Goal: Task Accomplishment & Management: Manage account settings

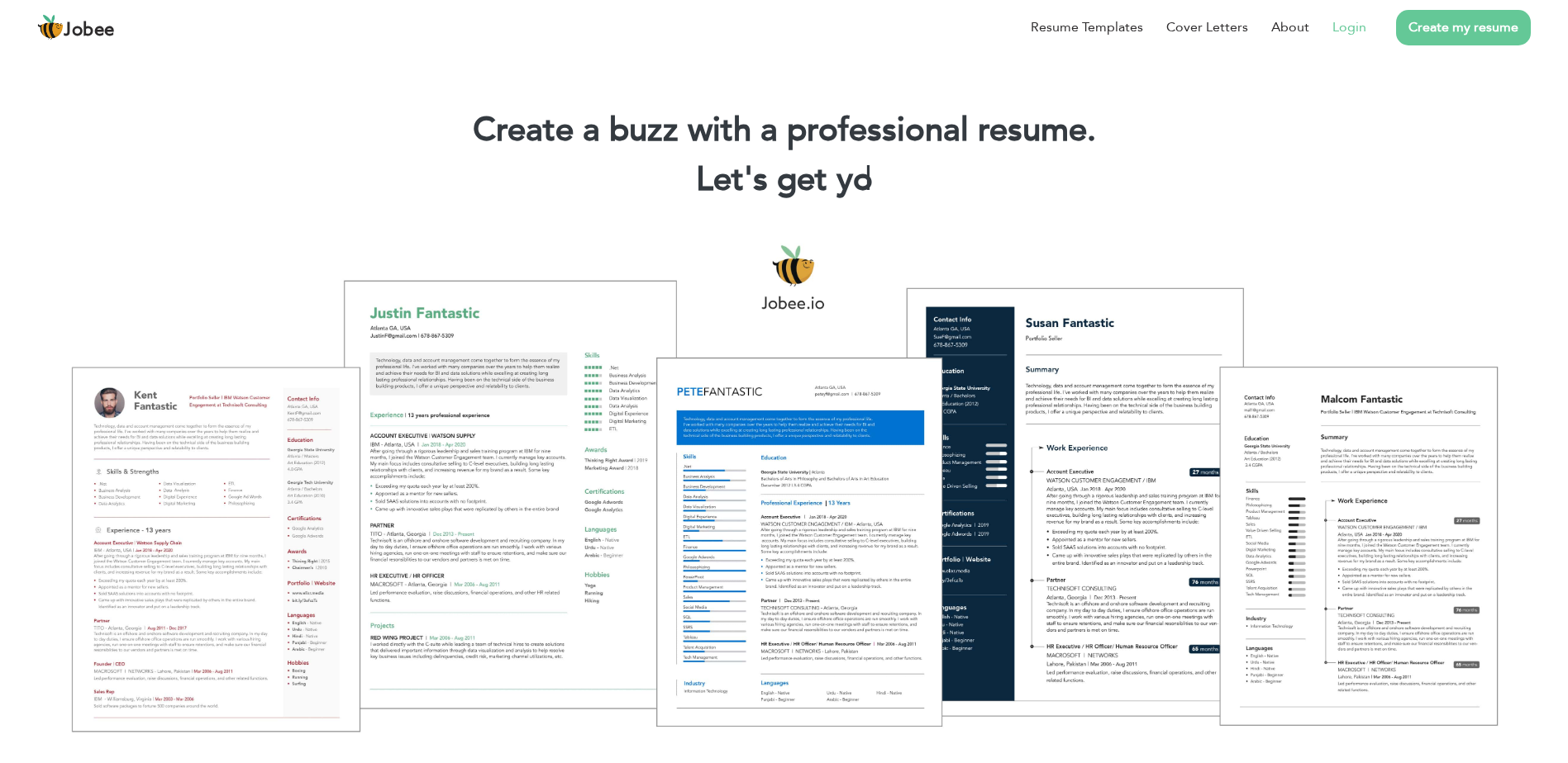
click at [1354, 27] on link "Login" at bounding box center [1349, 27] width 34 height 20
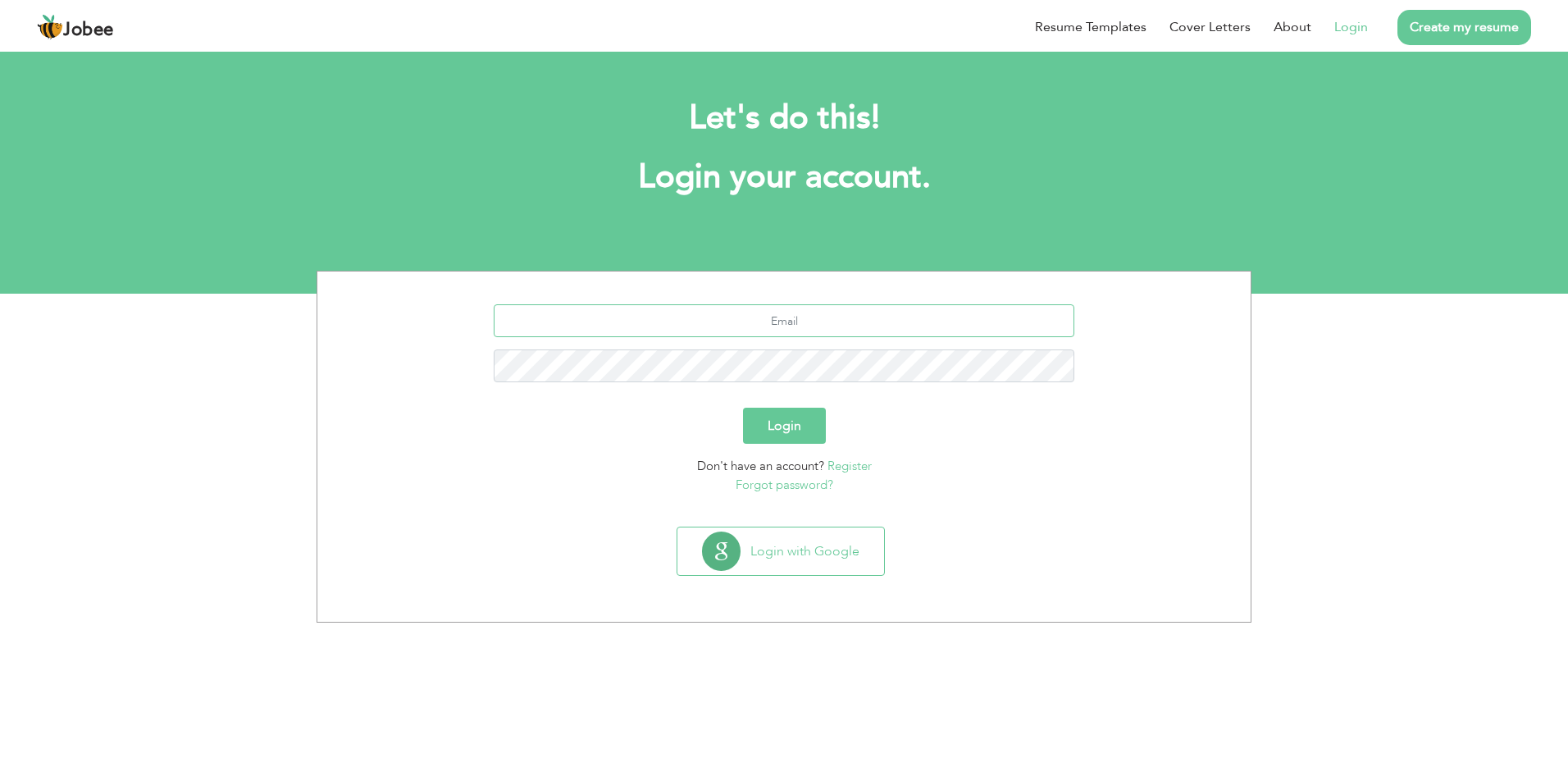
click at [786, 323] on input "text" at bounding box center [784, 321] width 582 height 33
type input "technisoft.asadj@gmail.com"
click at [743, 408] on button "Login" at bounding box center [784, 426] width 83 height 36
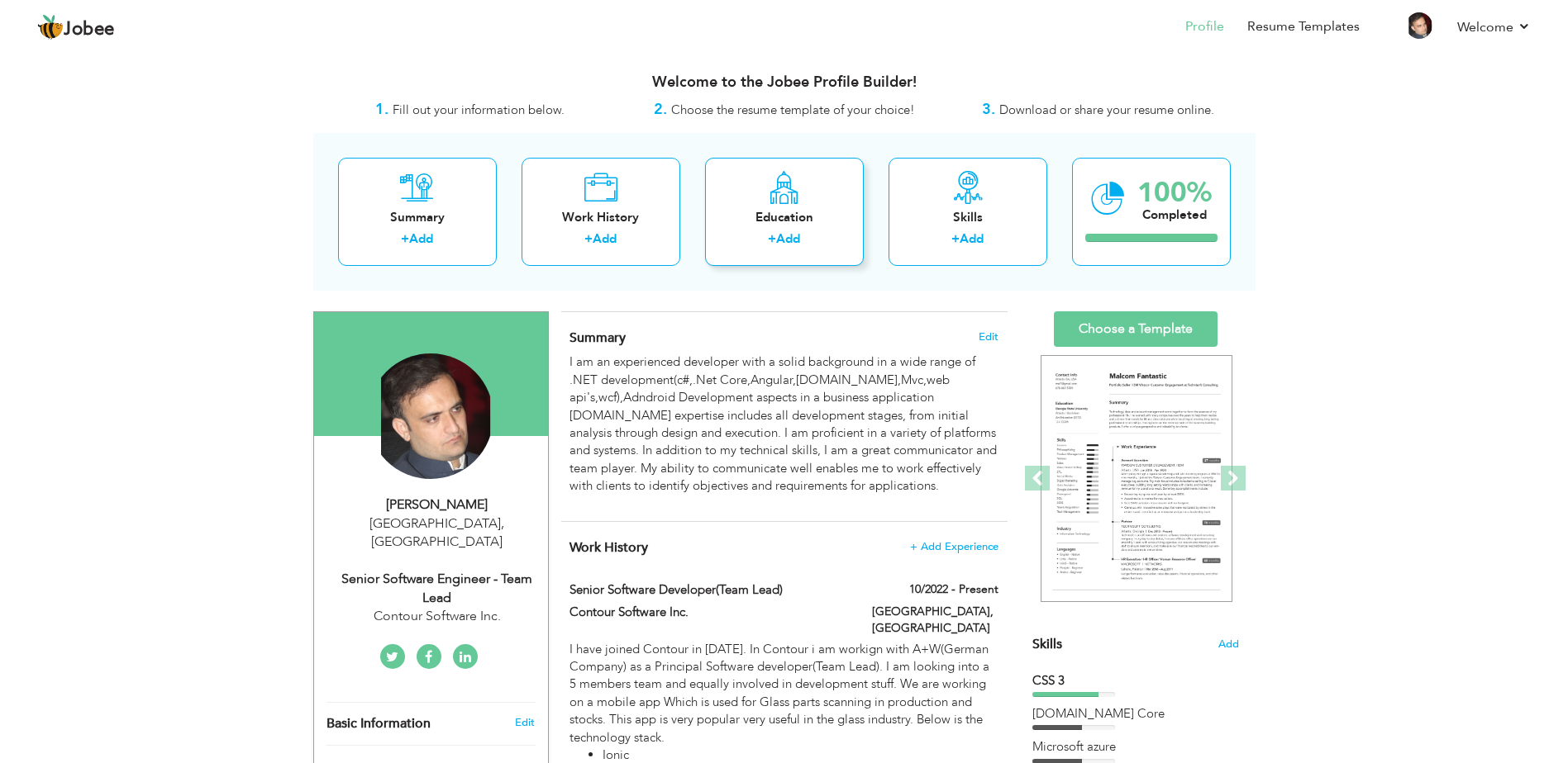
click at [772, 240] on label "+" at bounding box center [771, 239] width 8 height 17
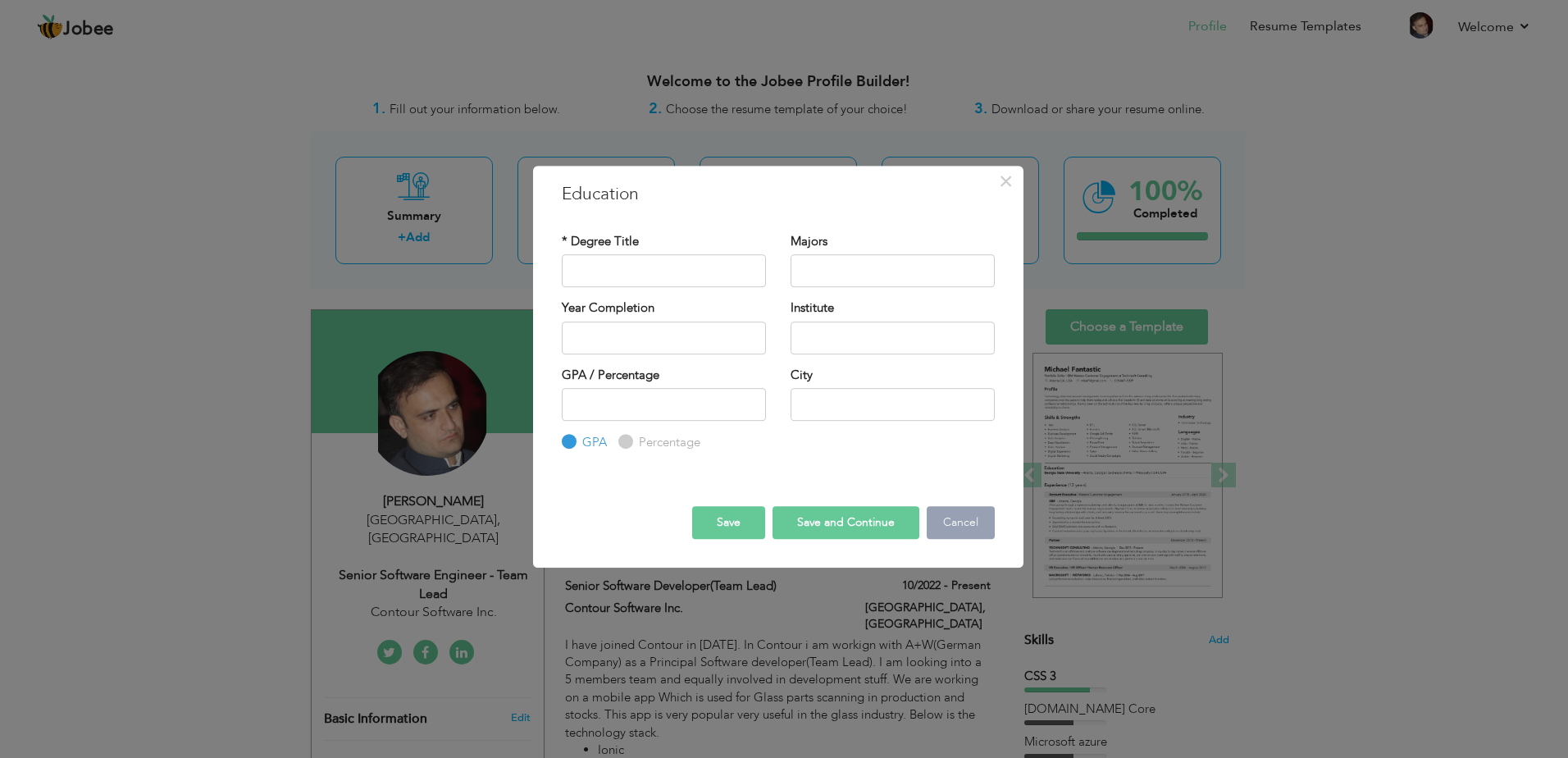
click at [960, 519] on button "Cancel" at bounding box center [960, 523] width 68 height 33
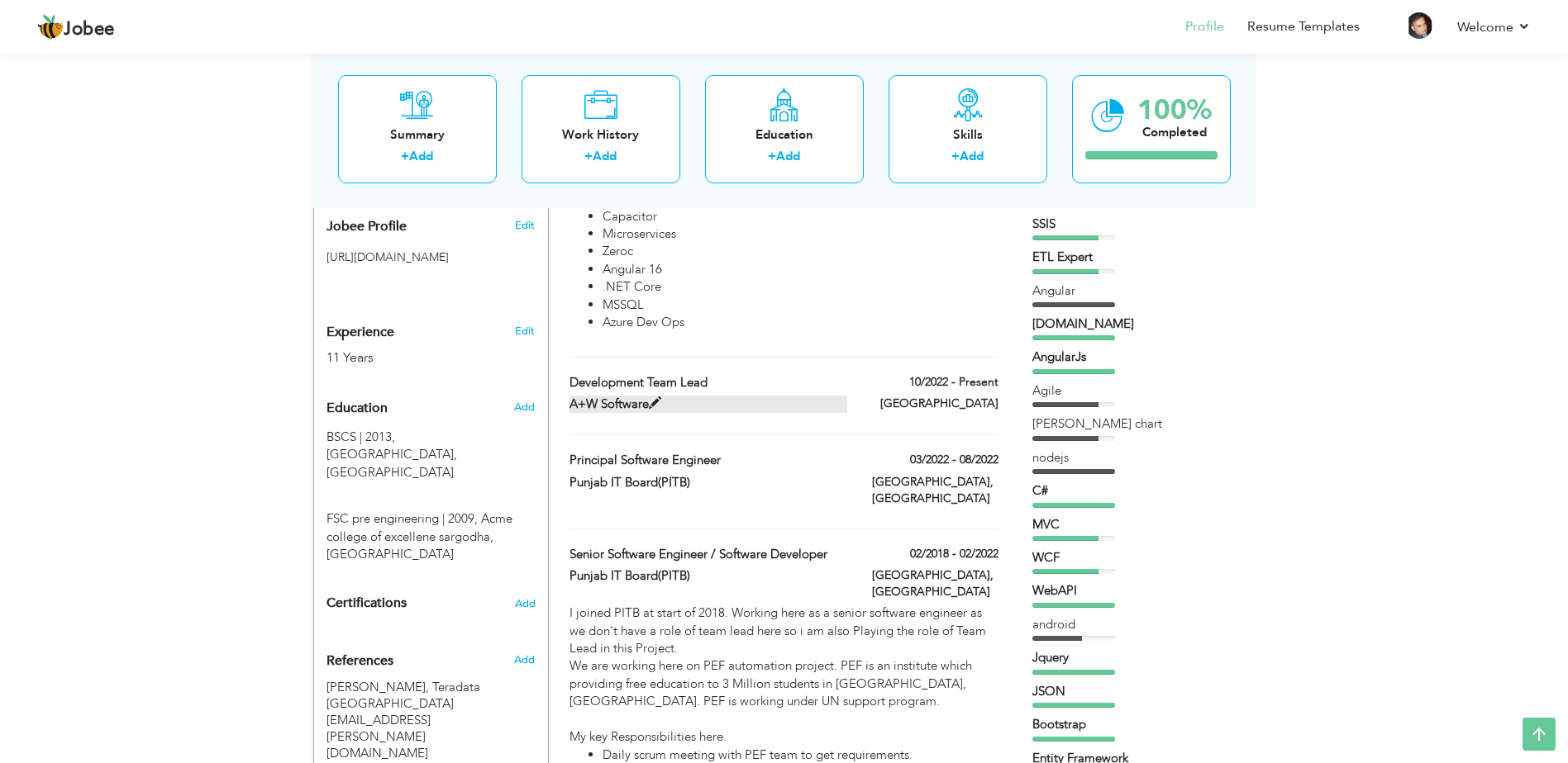
scroll to position [578, 0]
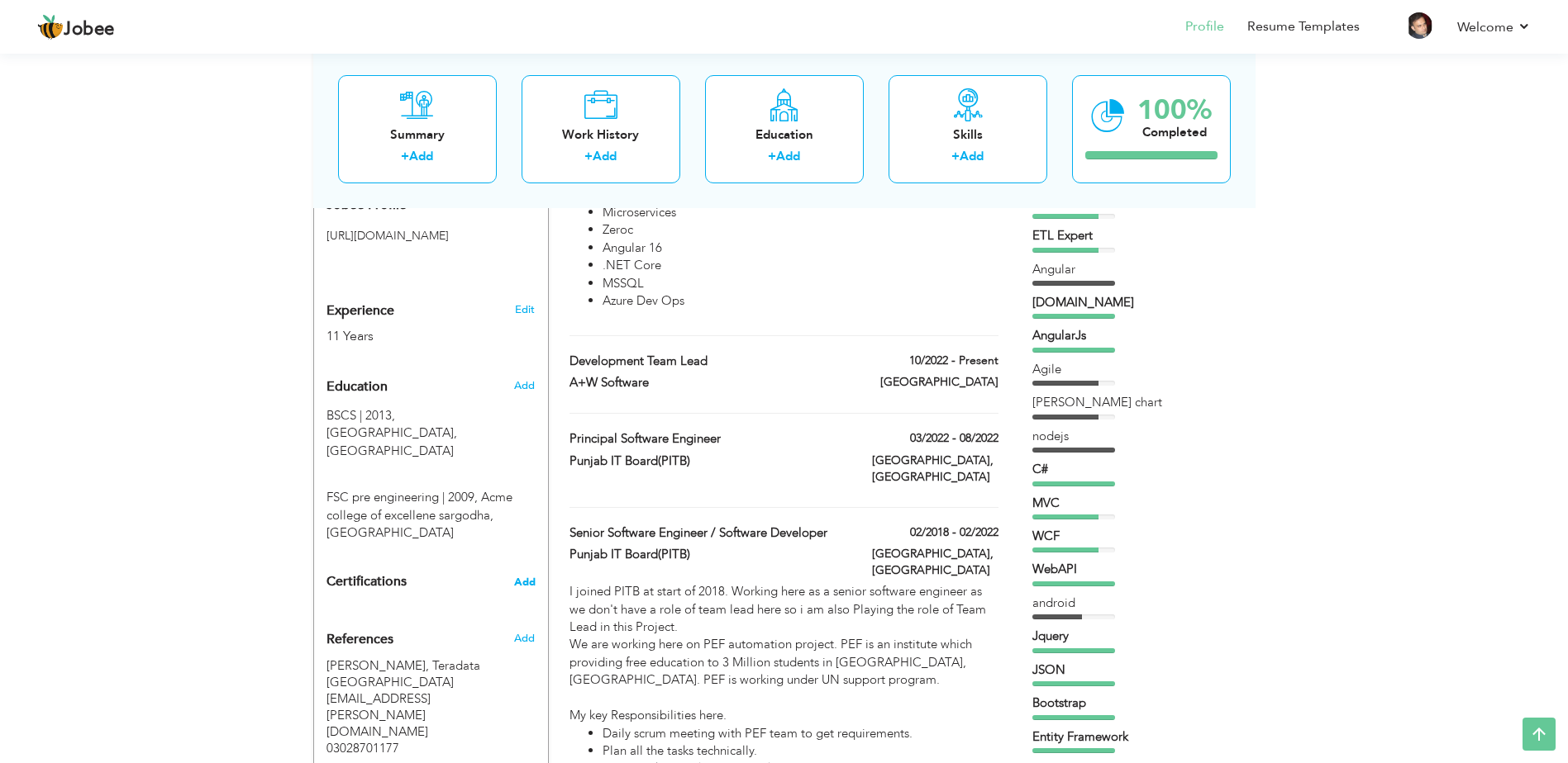
click at [534, 576] on span "Add" at bounding box center [524, 581] width 22 height 11
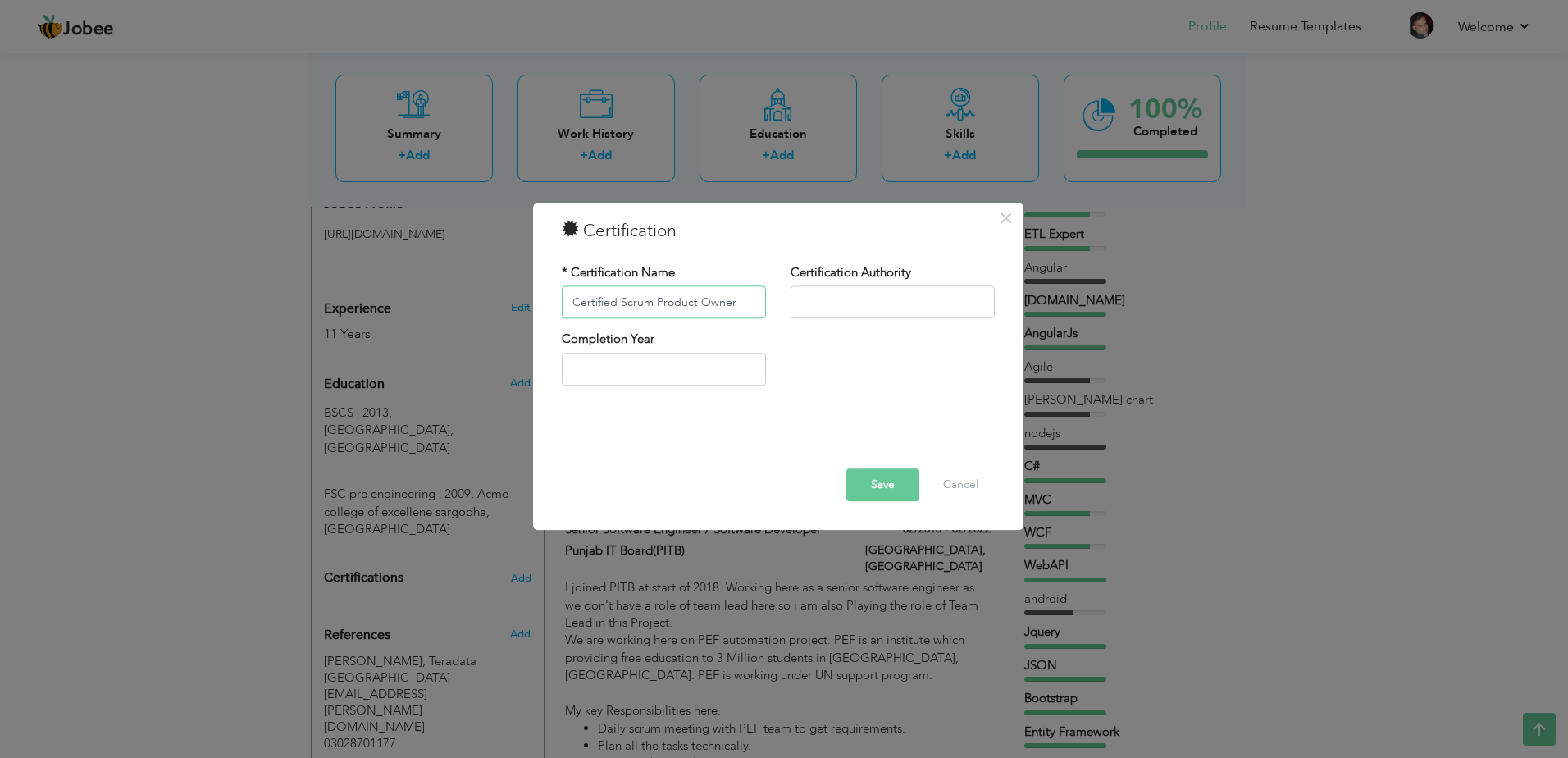
type input "Certified Scrum Product Owner"
click at [823, 306] on input "text" at bounding box center [893, 303] width 205 height 33
type input "Scrum Alliance"
click at [892, 402] on div "* Certification Name Certified Scrum Product Owner Certification Authority Scru…" at bounding box center [778, 330] width 458 height 159
type input "2025"
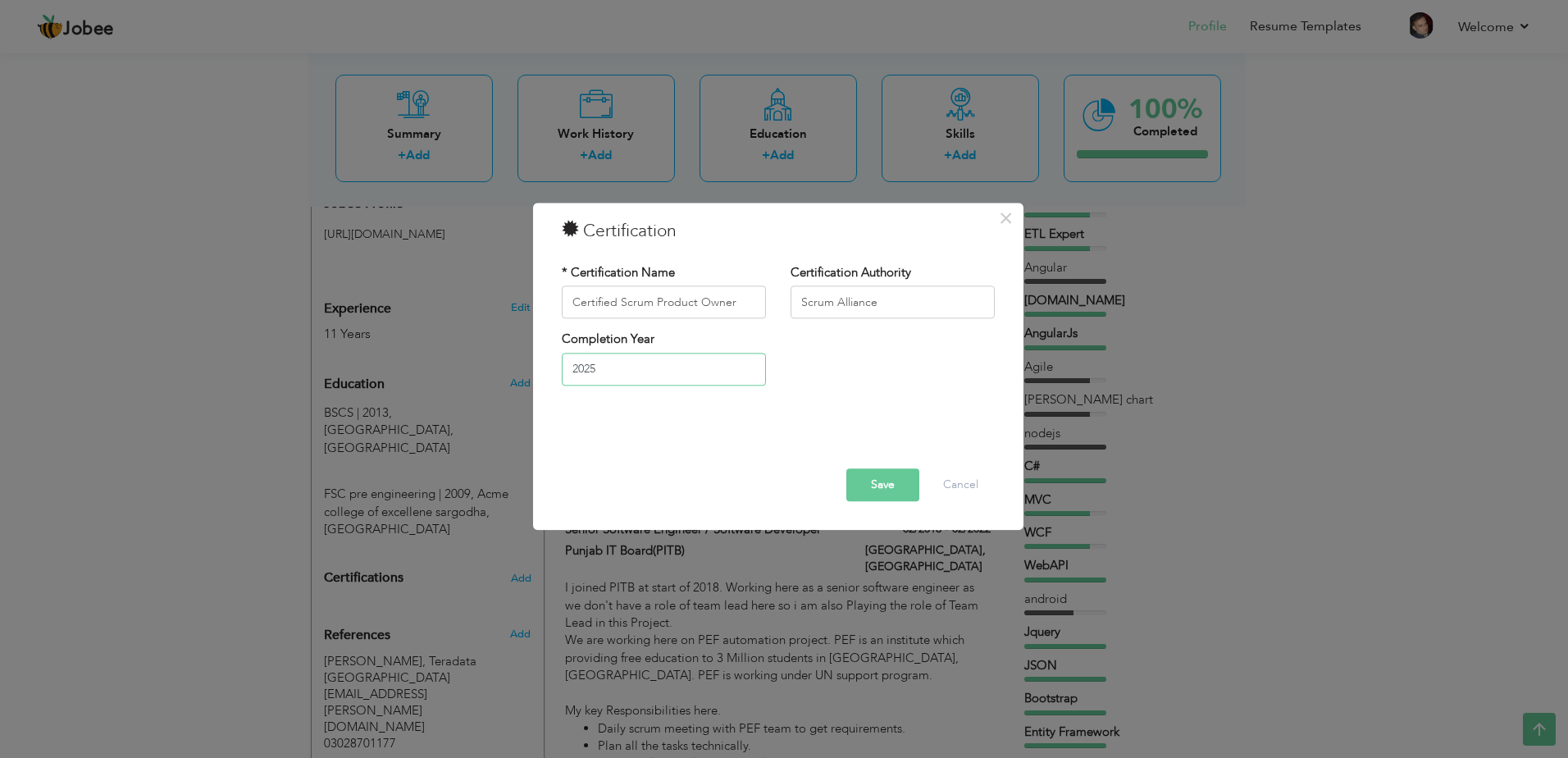
click at [676, 370] on input "2025" at bounding box center [664, 369] width 205 height 33
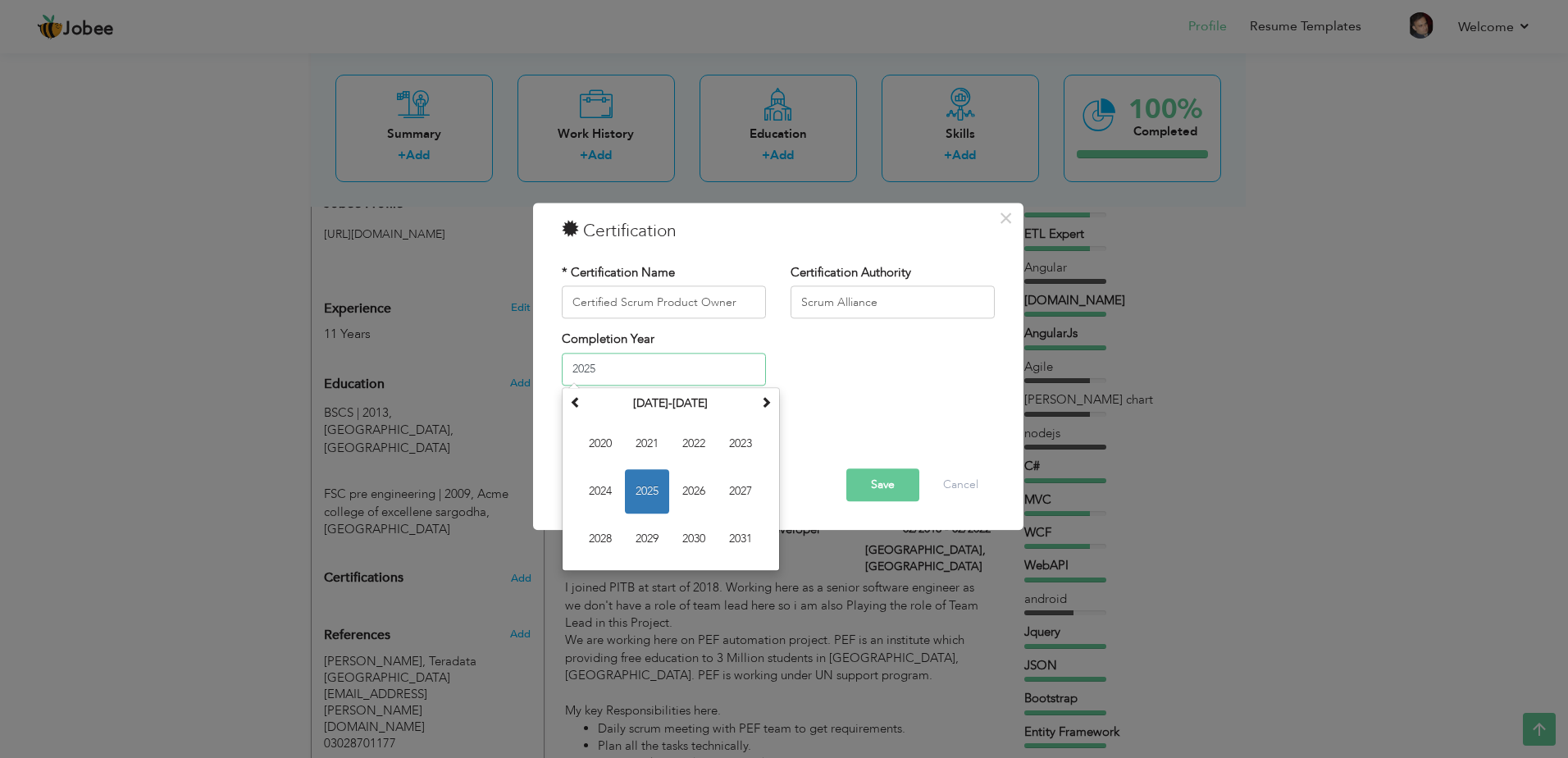
click at [642, 490] on span "2025" at bounding box center [647, 491] width 44 height 44
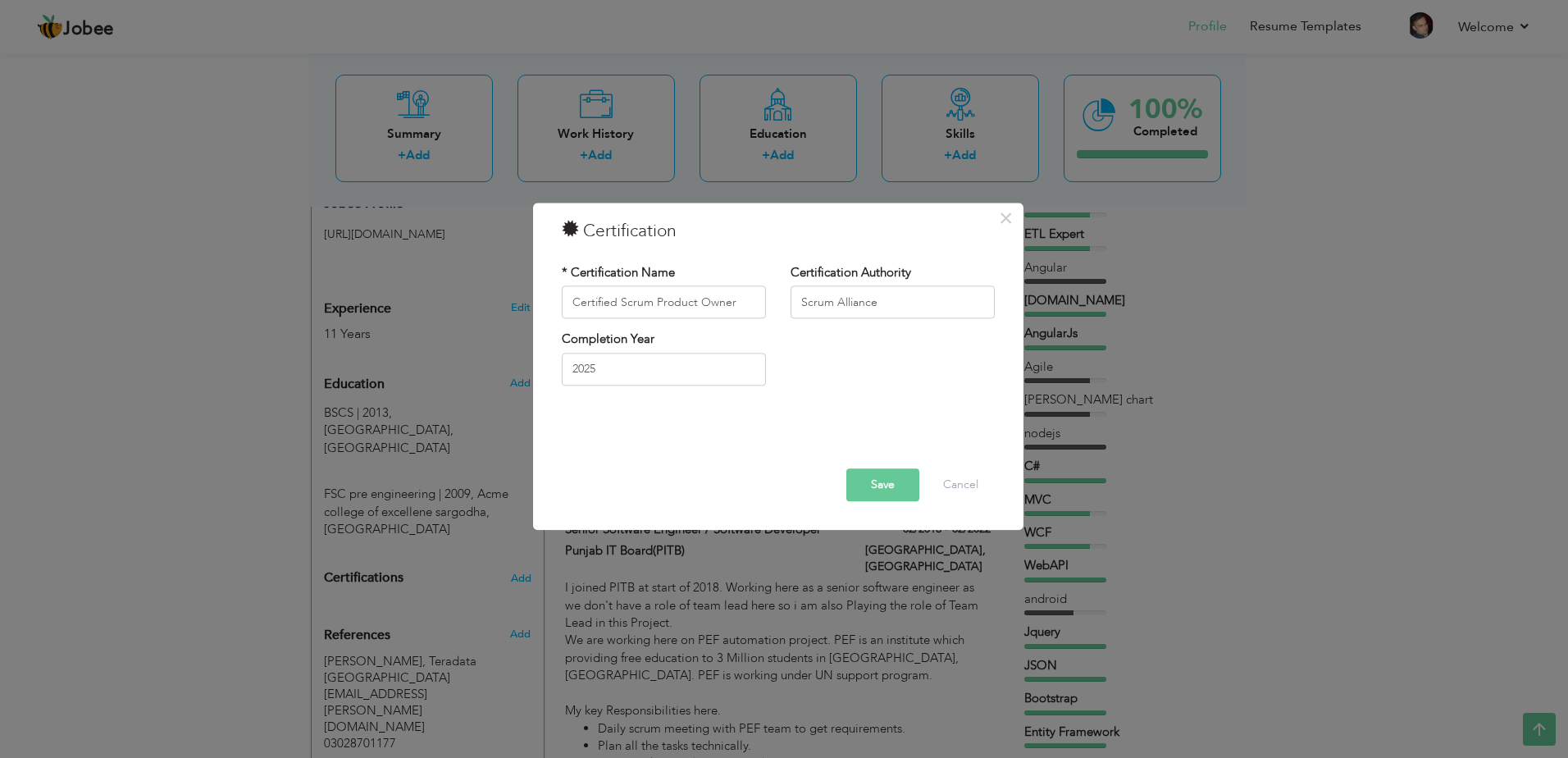
click at [873, 490] on button "Save" at bounding box center [882, 486] width 73 height 33
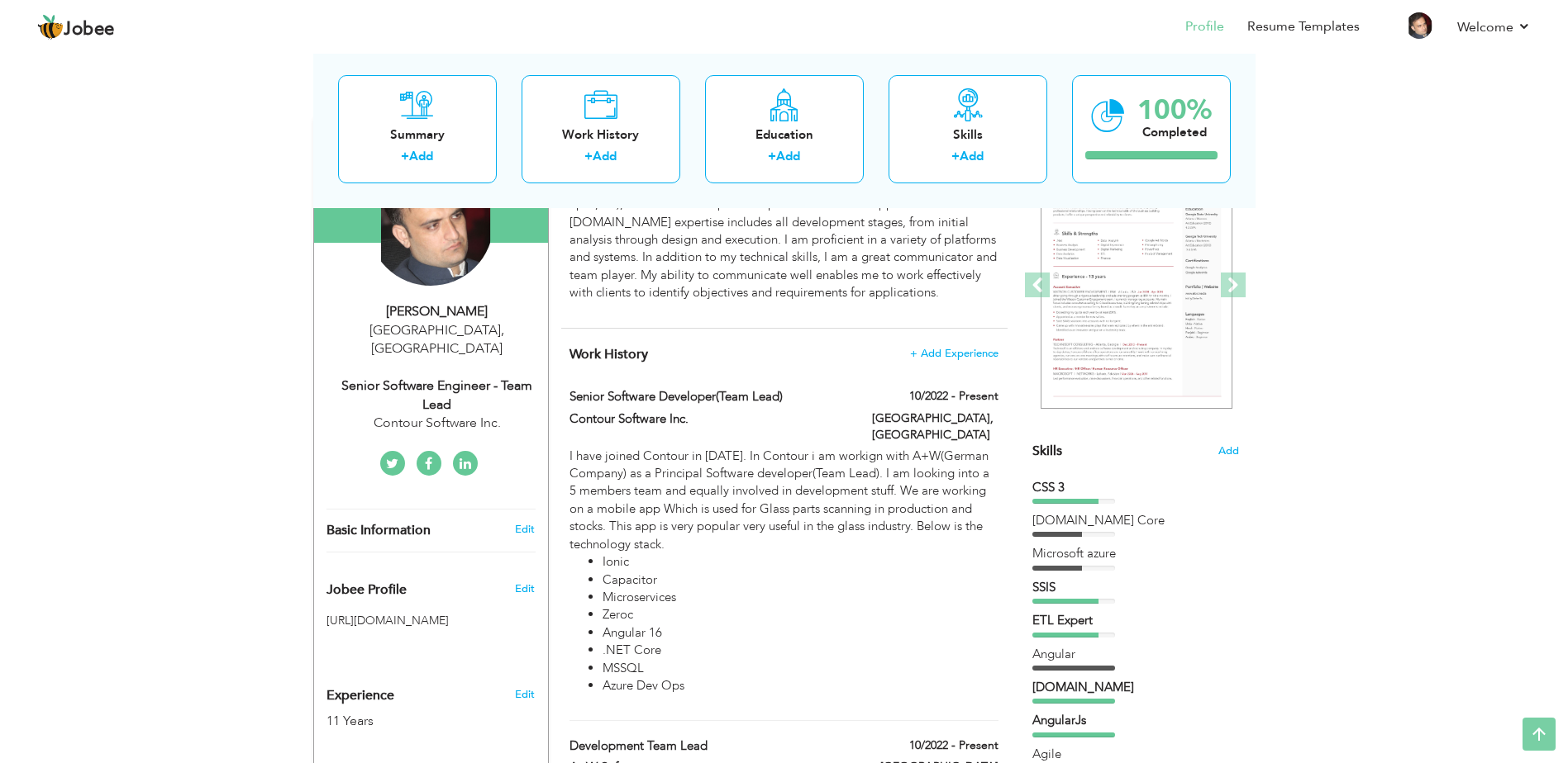
scroll to position [0, 0]
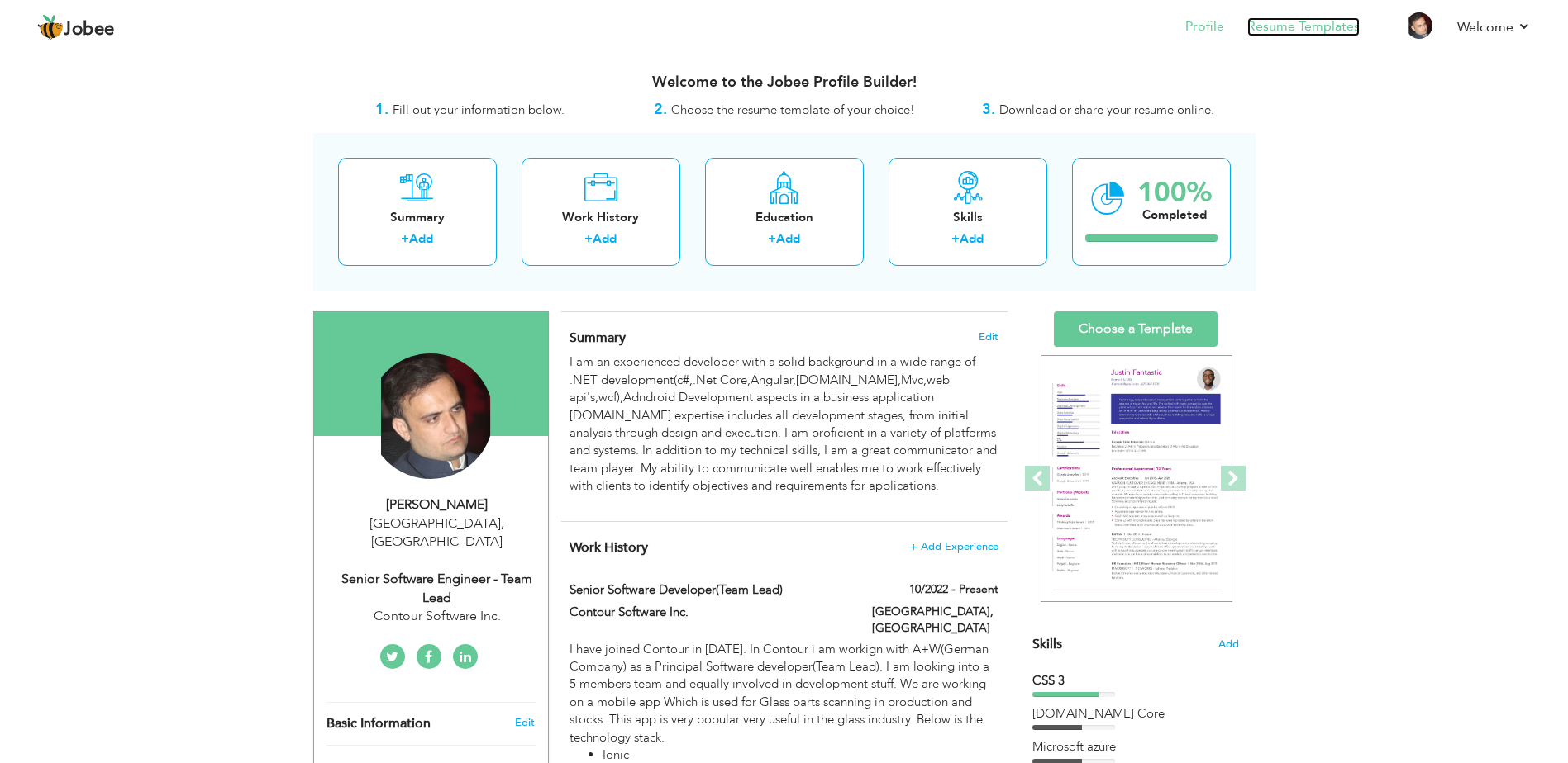
click at [1323, 26] on link "Resume Templates" at bounding box center [1302, 27] width 113 height 19
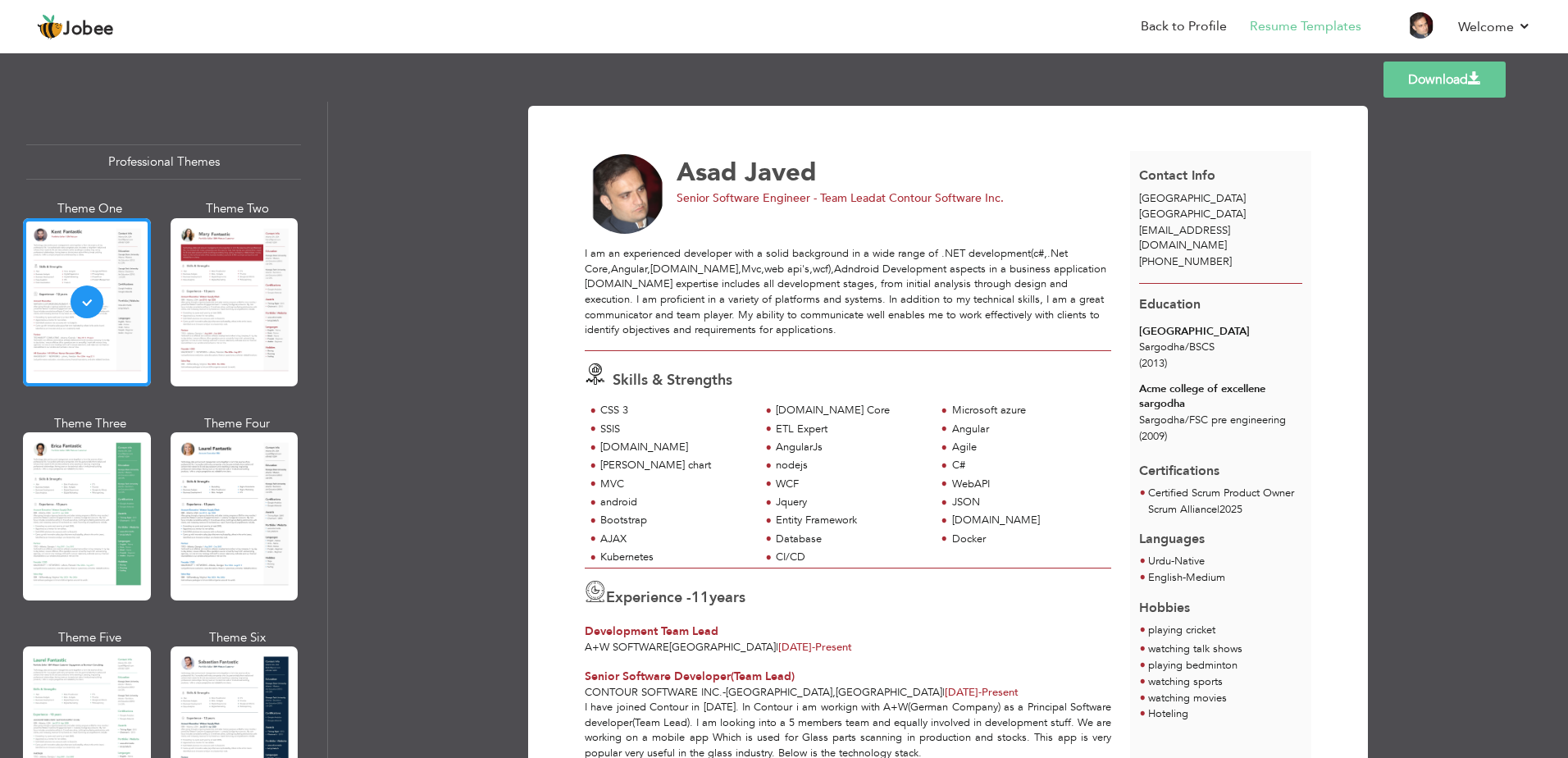
click at [1448, 88] on link "Download" at bounding box center [1444, 80] width 122 height 36
drag, startPoint x: 1409, startPoint y: 285, endPoint x: 1397, endPoint y: 296, distance: 16.3
click at [1409, 285] on div "Download Asad Javed Senior Software Engineer - Team Lead at Contour Software In…" at bounding box center [947, 429] width 1239 height 657
